Goal: Task Accomplishment & Management: Complete application form

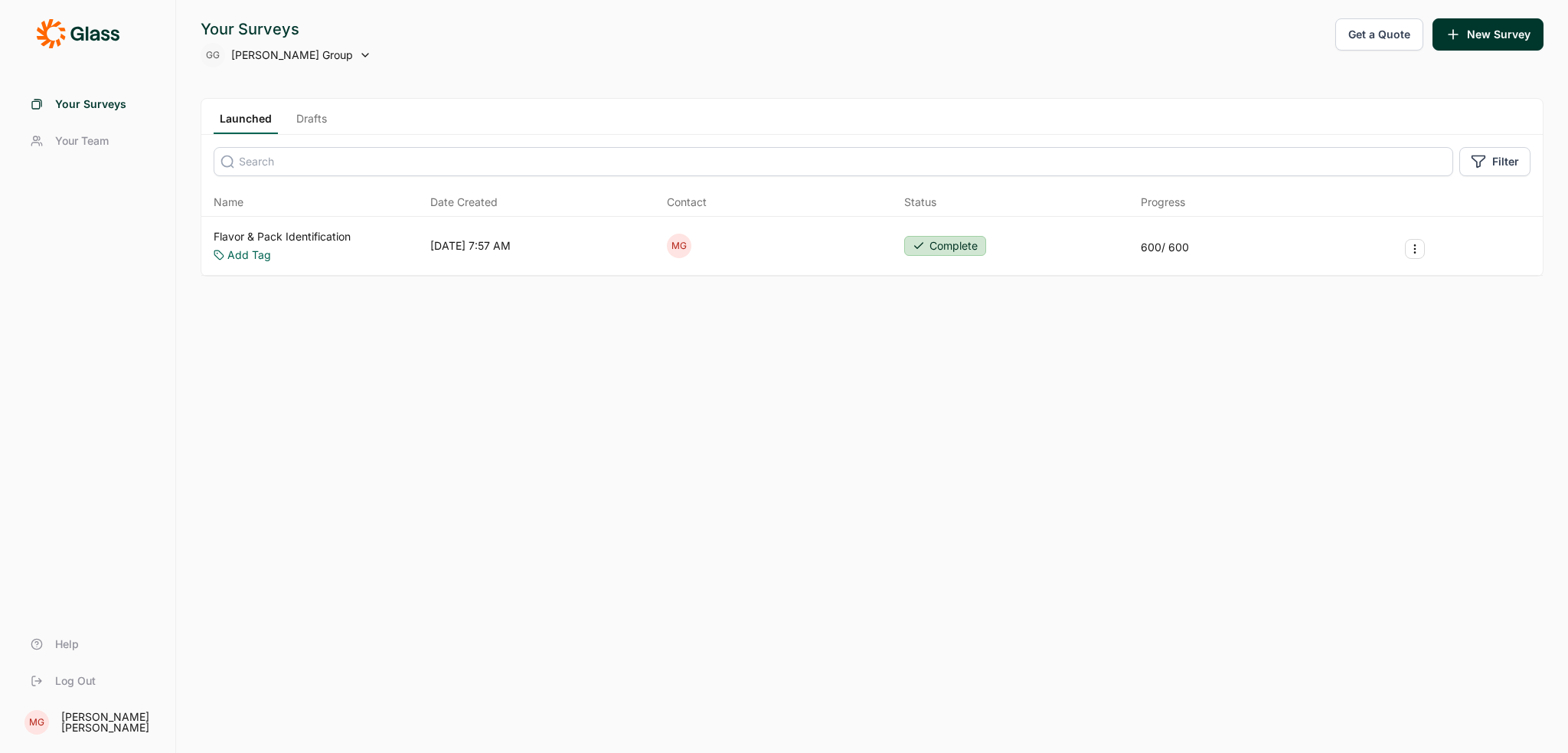
click at [1376, 19] on button "Get a Quote" at bounding box center [1379, 35] width 88 height 32
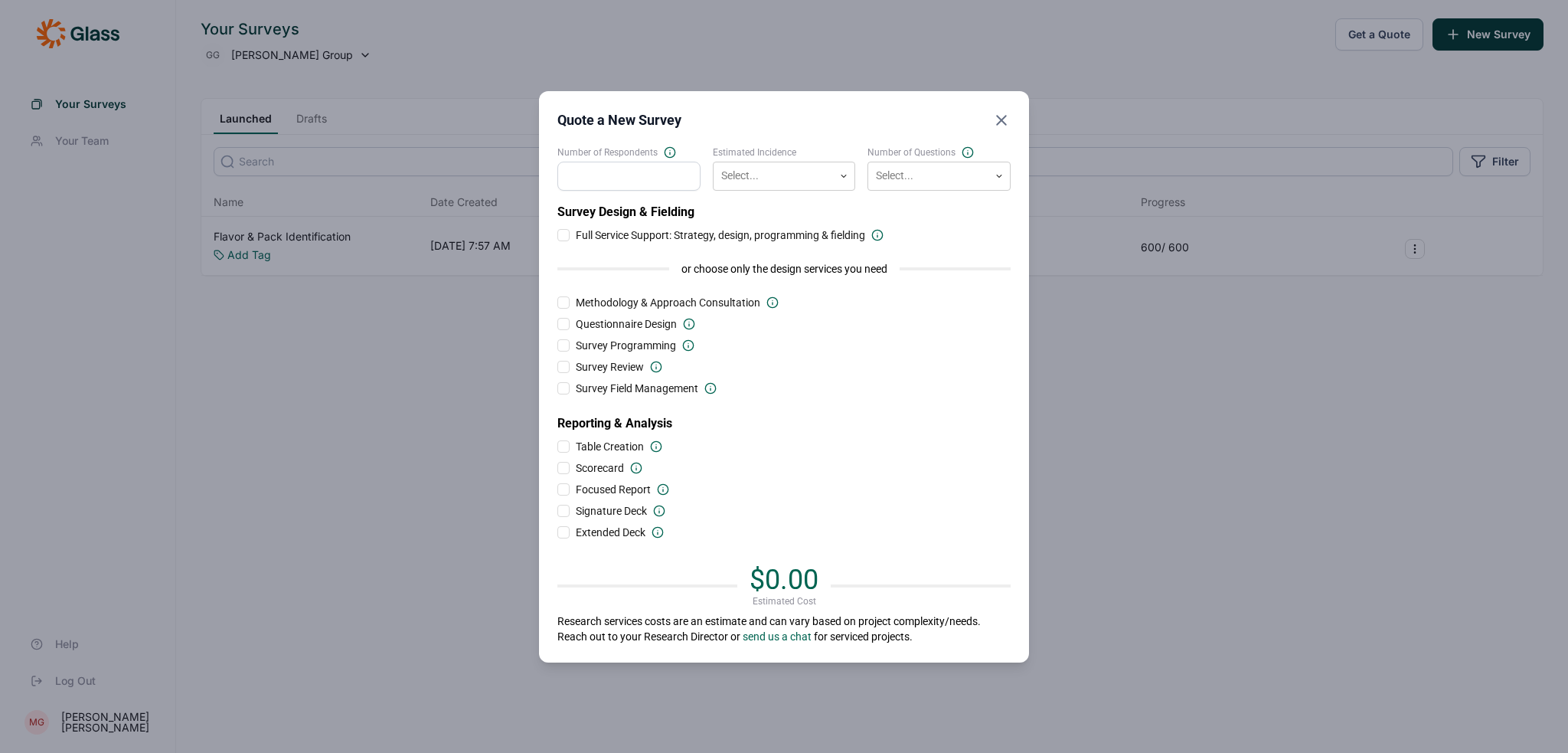
click at [622, 180] on input "Number of Respondents" at bounding box center [629, 176] width 143 height 29
click at [743, 191] on div "Number of Respondents 150 Estimated Incidence Select... Number of Questions Sel…" at bounding box center [784, 395] width 453 height 498
click at [740, 181] on div at bounding box center [773, 176] width 105 height 19
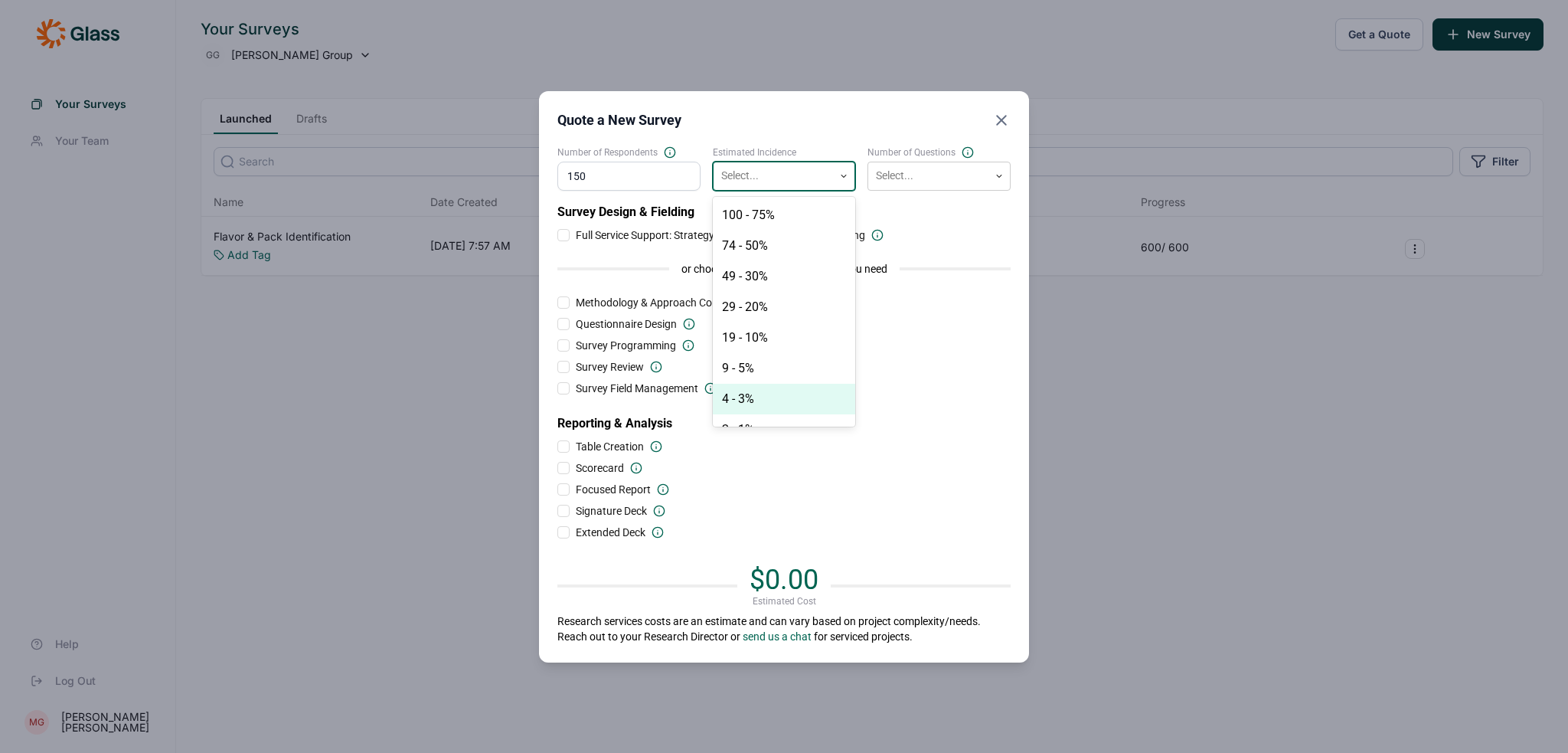
scroll to position [21, 0]
click at [756, 407] on div "2 - 1%" at bounding box center [784, 408] width 143 height 31
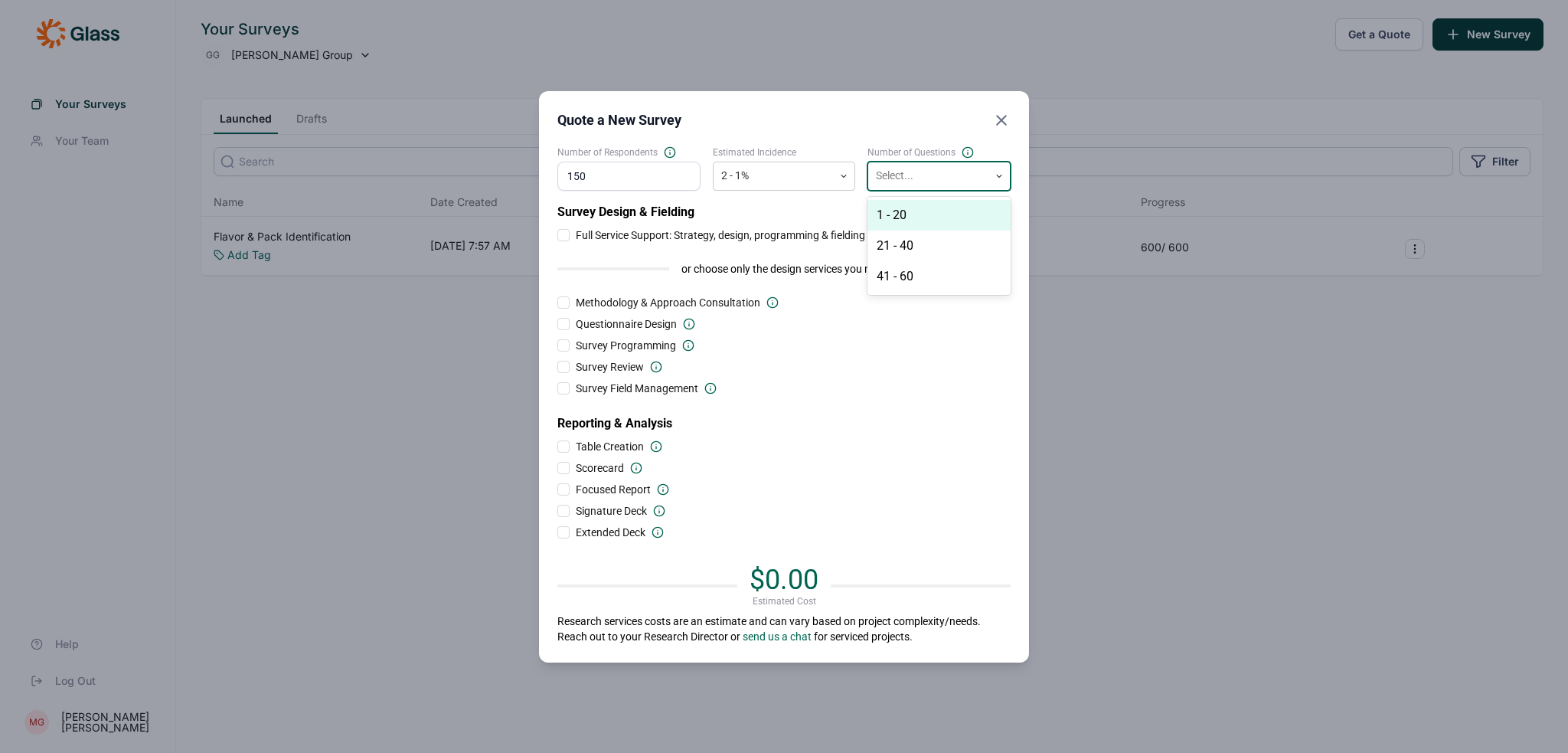
click at [905, 180] on div at bounding box center [928, 176] width 105 height 19
click at [904, 211] on div "1 - 20" at bounding box center [939, 215] width 143 height 31
click at [565, 345] on div at bounding box center [563, 345] width 12 height 12
click at [557, 345] on input "Survey Programming" at bounding box center [557, 345] width 0 height 0
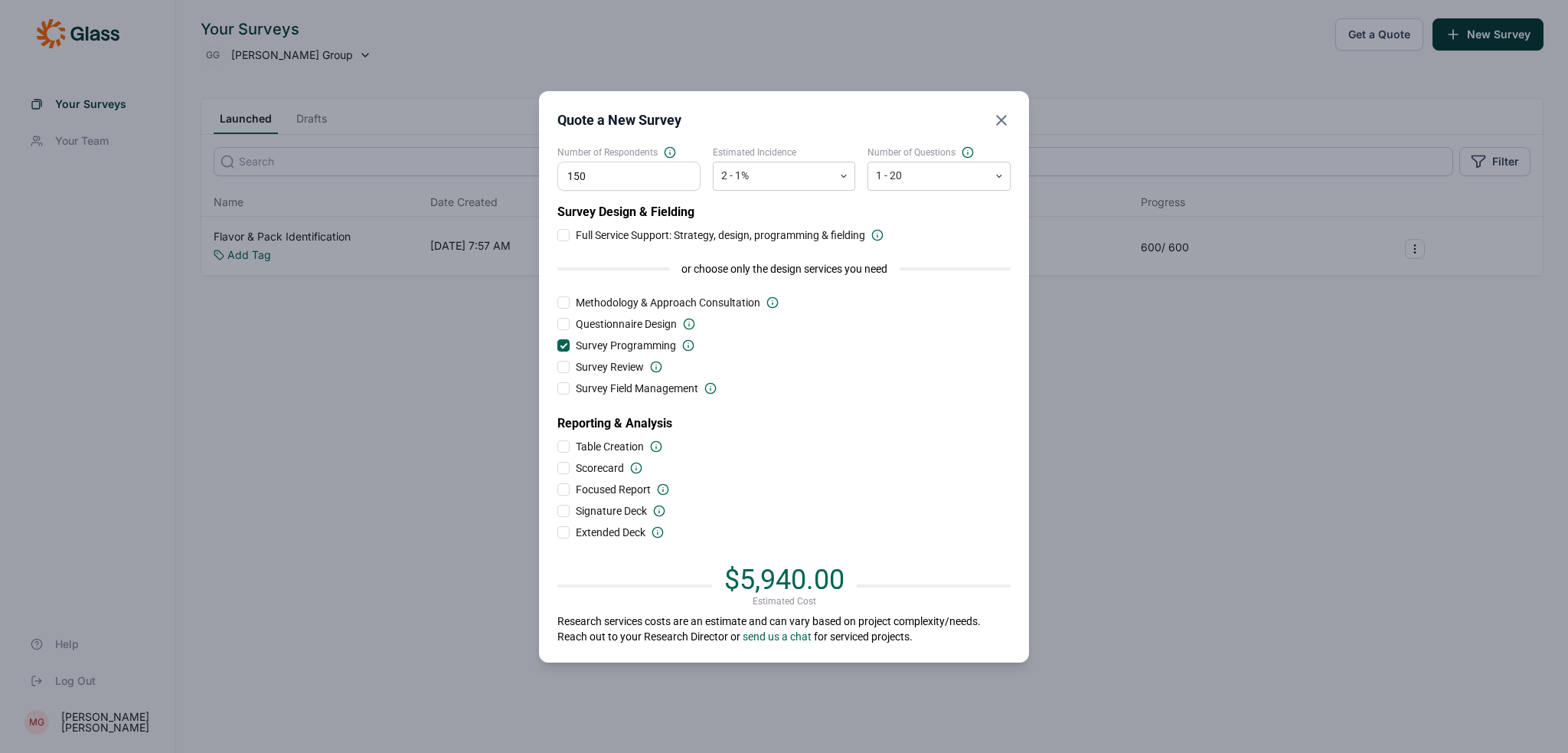
click at [565, 370] on div at bounding box center [563, 367] width 12 height 12
click at [557, 367] on input "Survey Review" at bounding box center [557, 367] width 0 height 0
click at [562, 365] on div at bounding box center [564, 365] width 8 height 8
click at [557, 367] on input "Survey Review" at bounding box center [557, 367] width 0 height 0
click at [566, 346] on div at bounding box center [563, 345] width 12 height 12
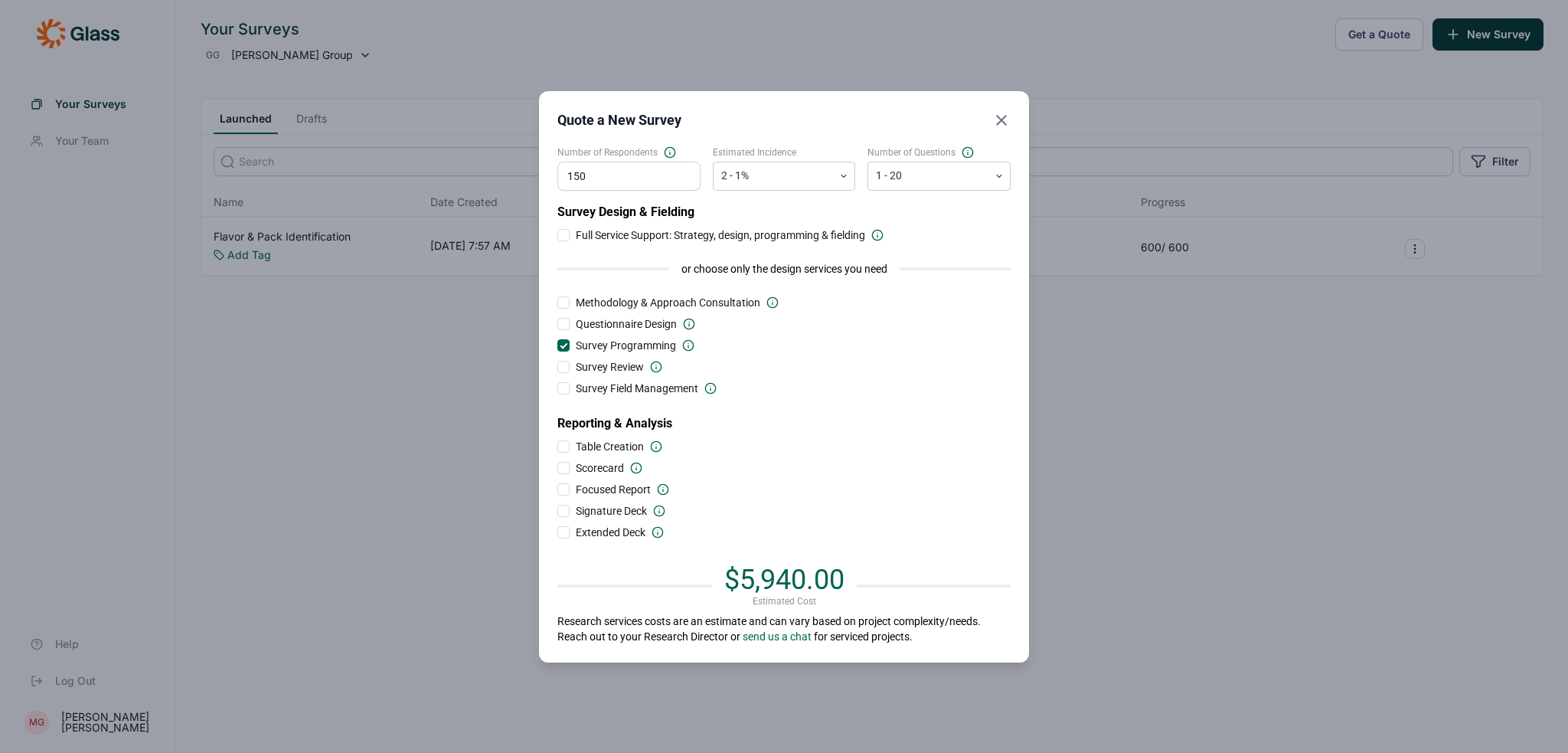
click at [557, 345] on input "Survey Programming" at bounding box center [557, 345] width 0 height 0
drag, startPoint x: 576, startPoint y: 172, endPoint x: 527, endPoint y: 170, distance: 49.0
click at [528, 169] on div "Quote a New Survey Number of Respondents 150 Estimated Incidence 2 - 1% Number …" at bounding box center [784, 376] width 1568 height 753
type input "100"
